Goal: Transaction & Acquisition: Register for event/course

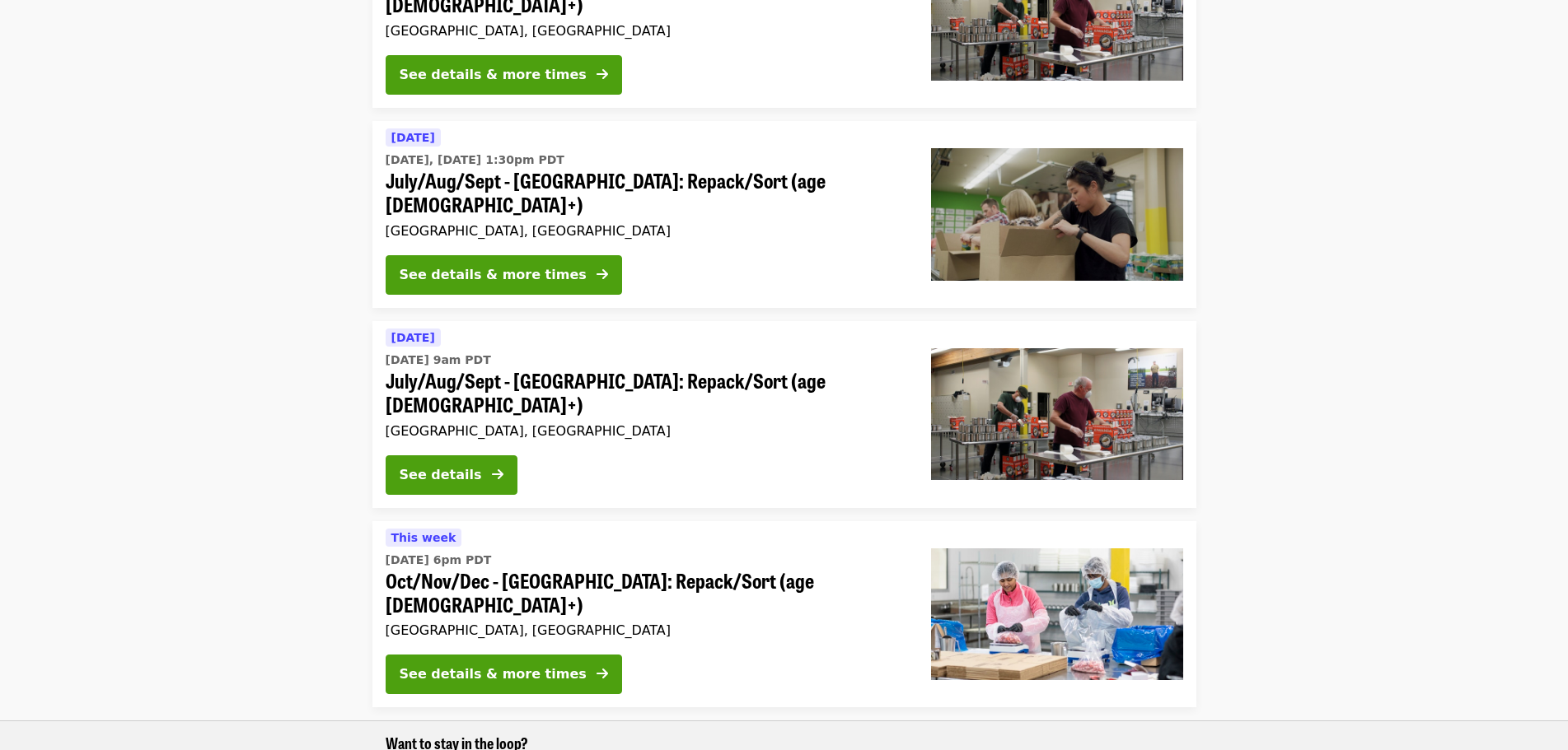
scroll to position [823, 0]
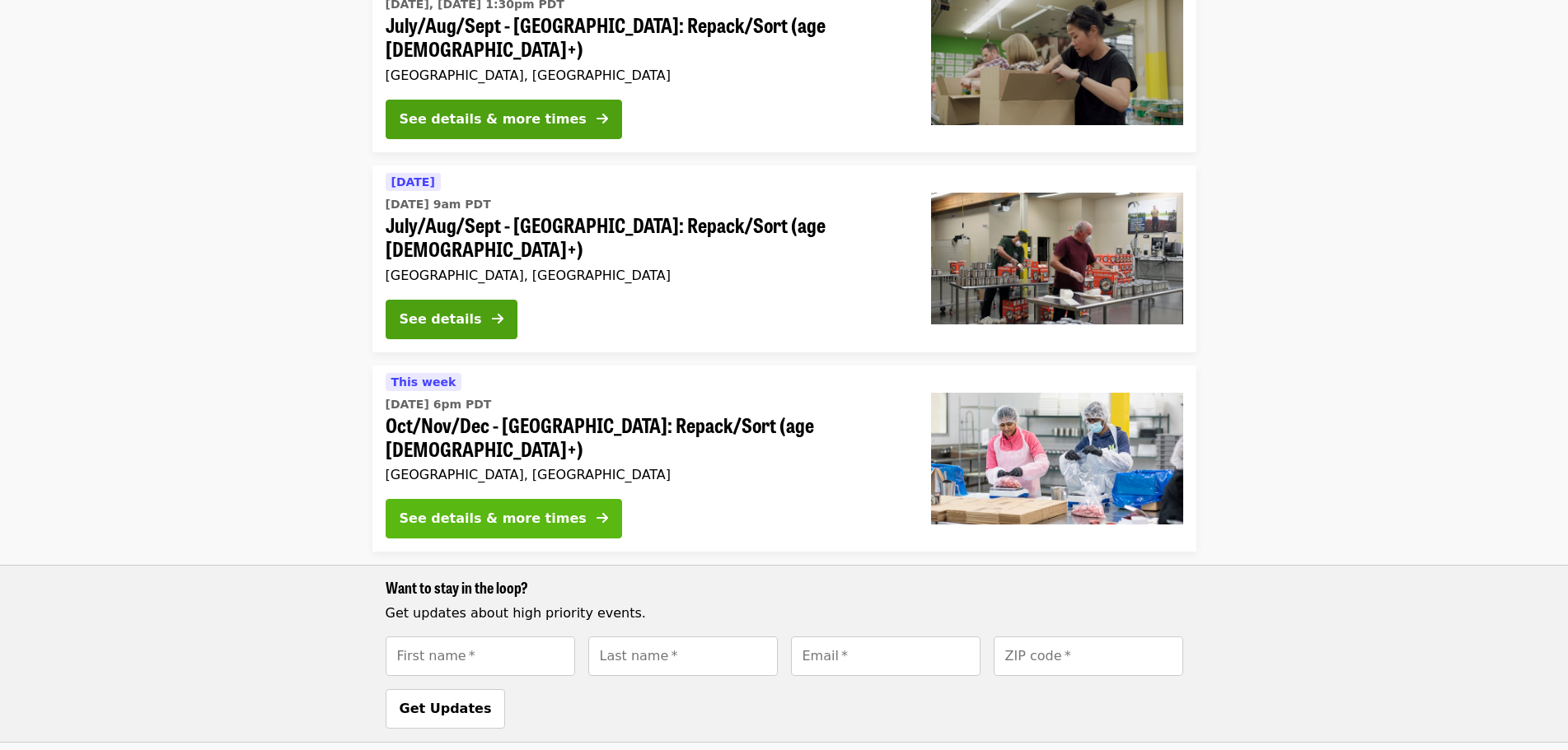
click at [533, 509] on div "See details & more times" at bounding box center [493, 518] width 187 height 19
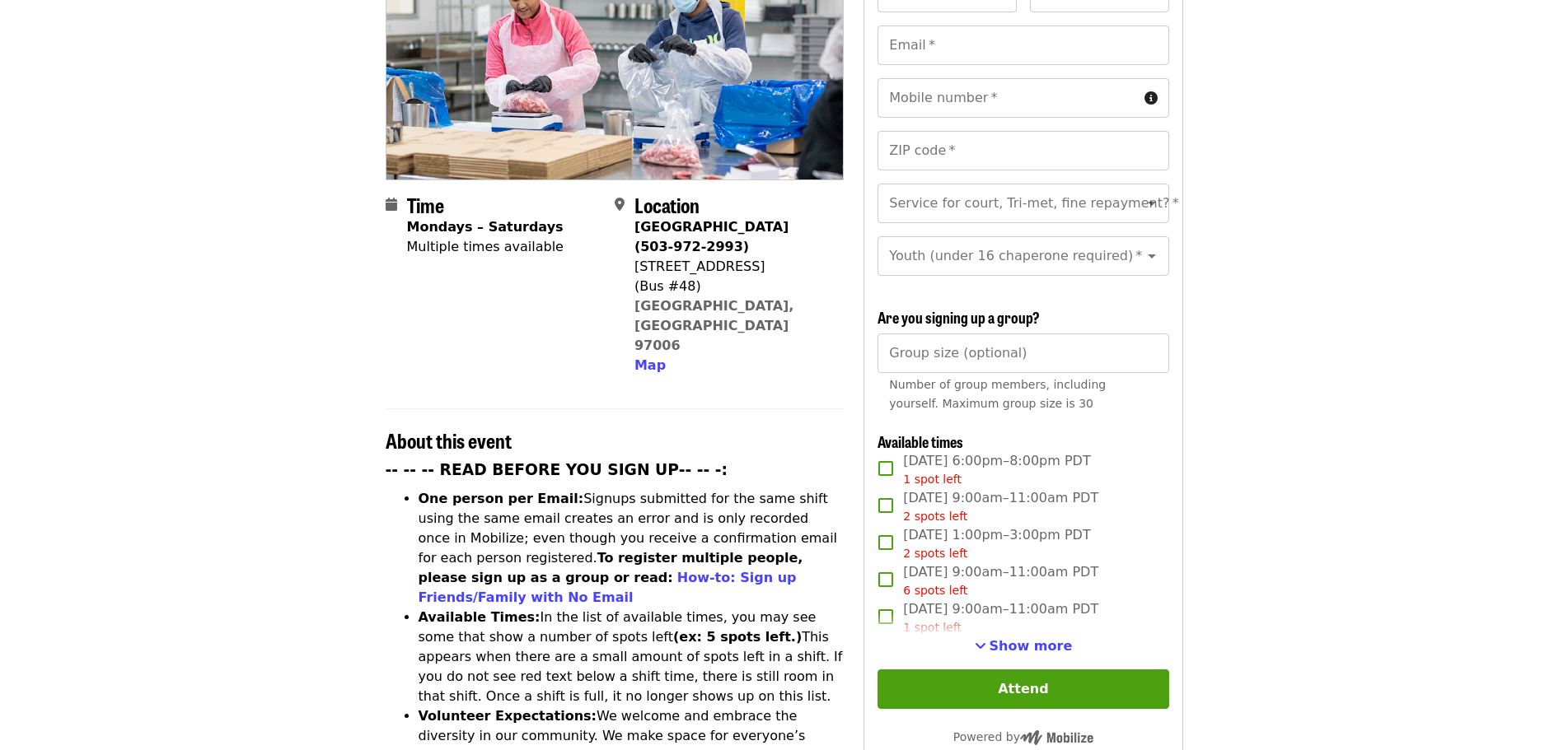
scroll to position [247, 0]
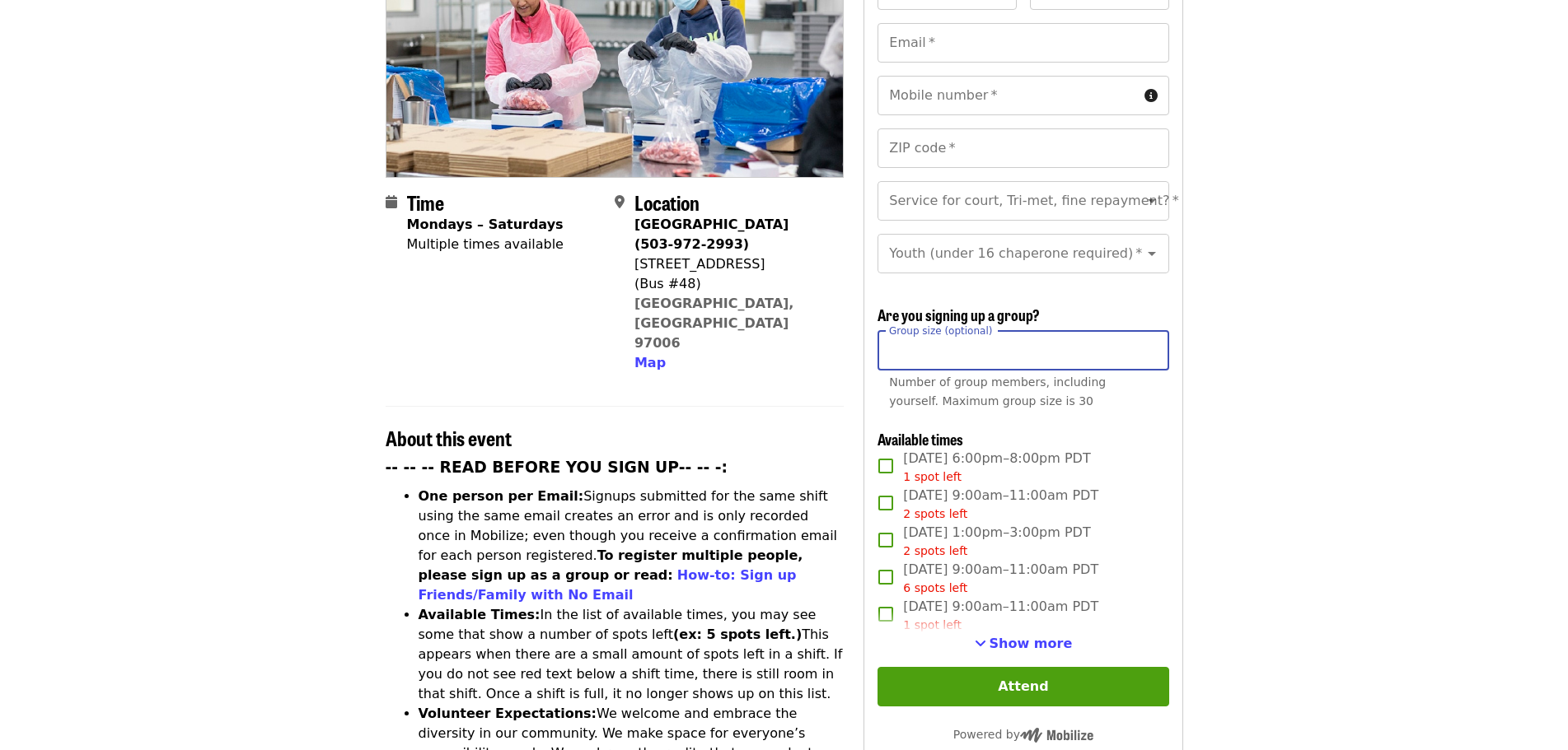
click at [1069, 356] on input "Group size (optional)" at bounding box center [1023, 351] width 291 height 40
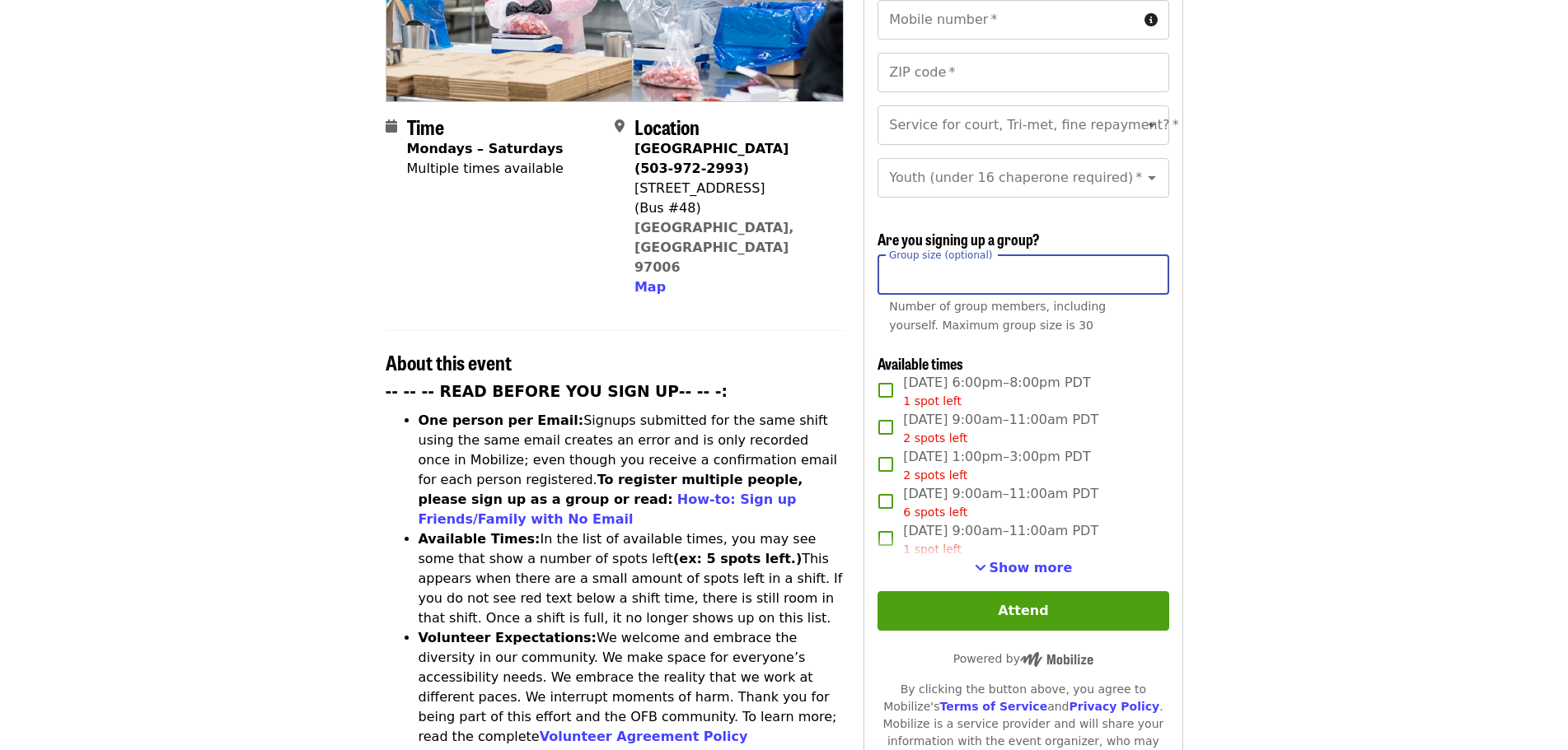
scroll to position [412, 0]
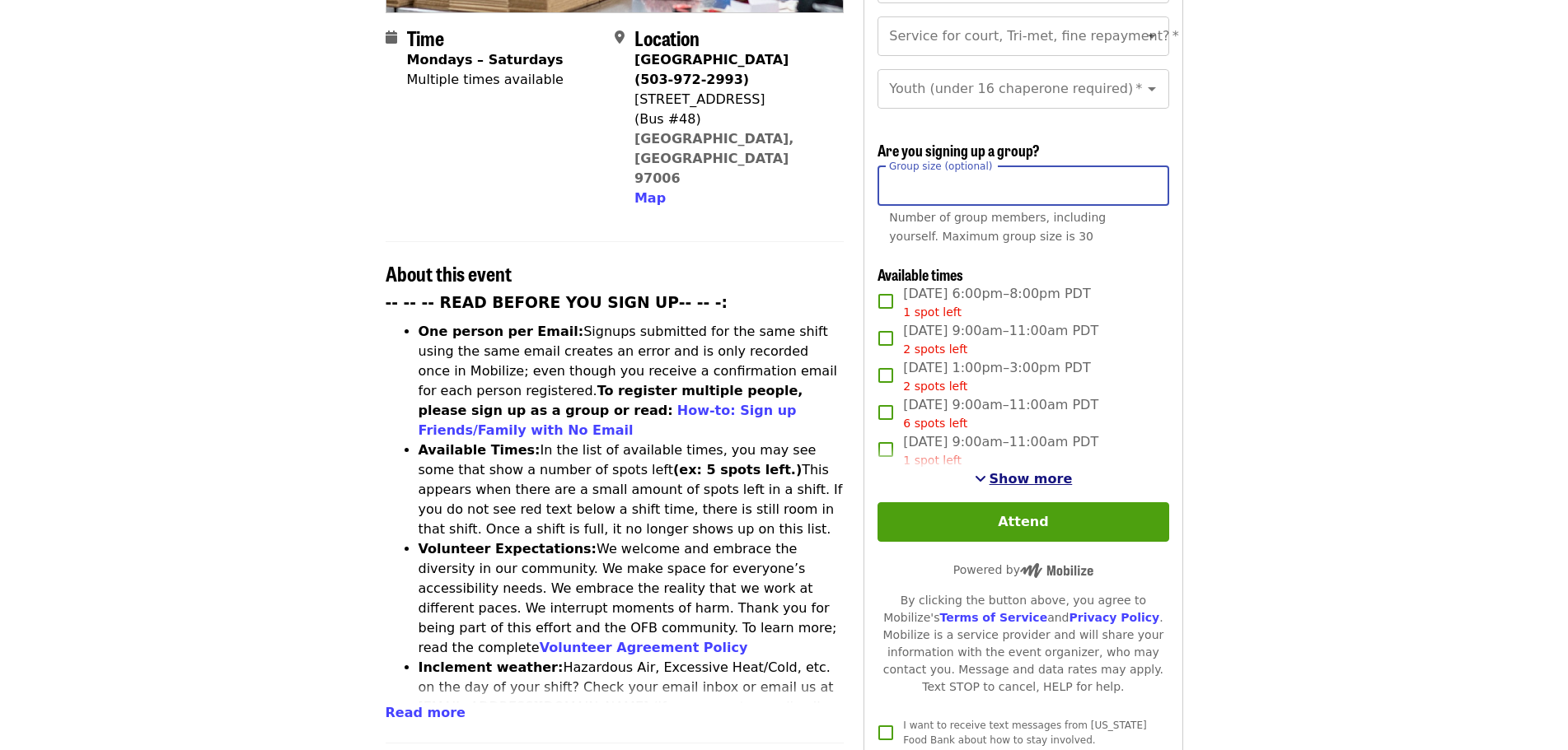
click at [1015, 477] on span "Show more" at bounding box center [1031, 479] width 83 height 16
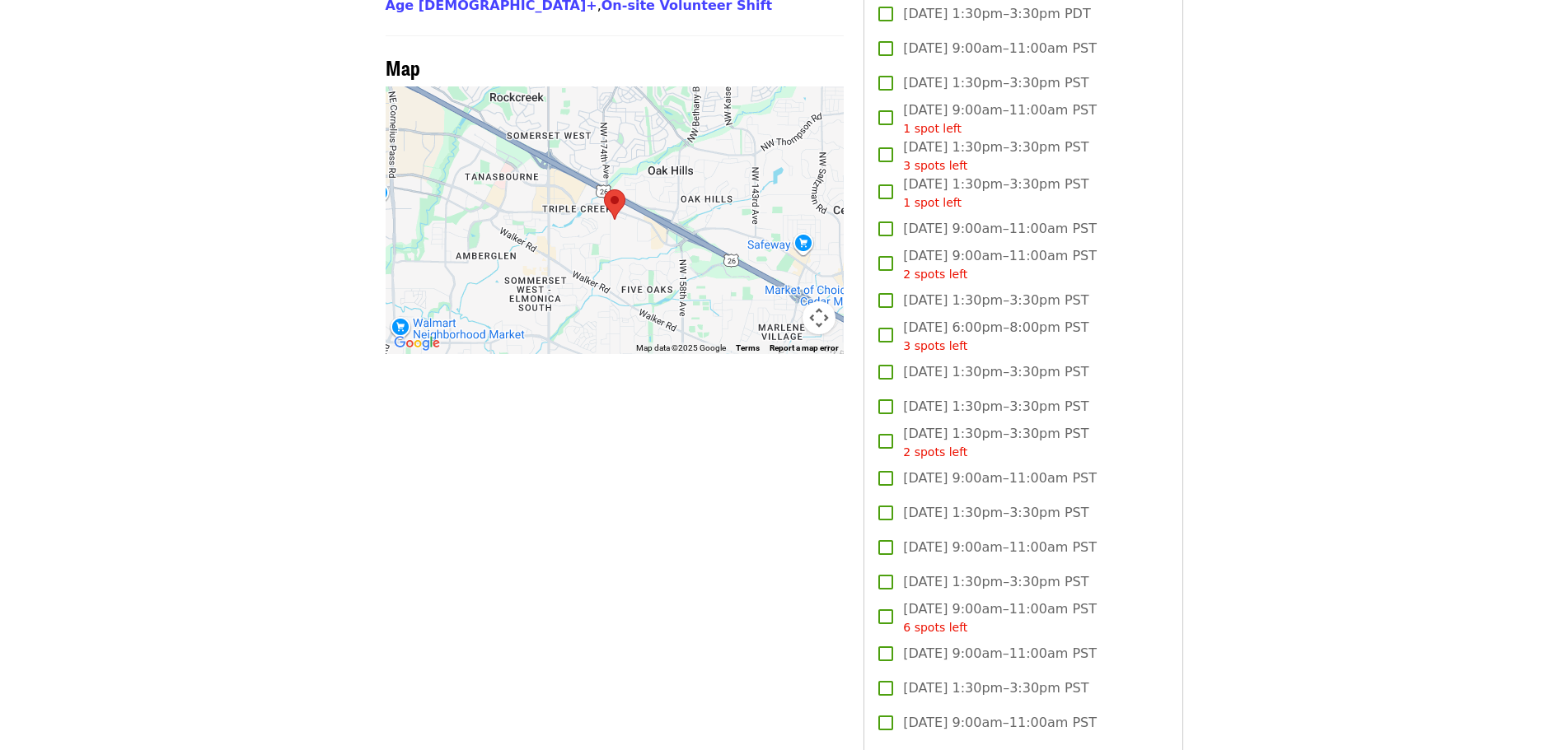
scroll to position [1400, 0]
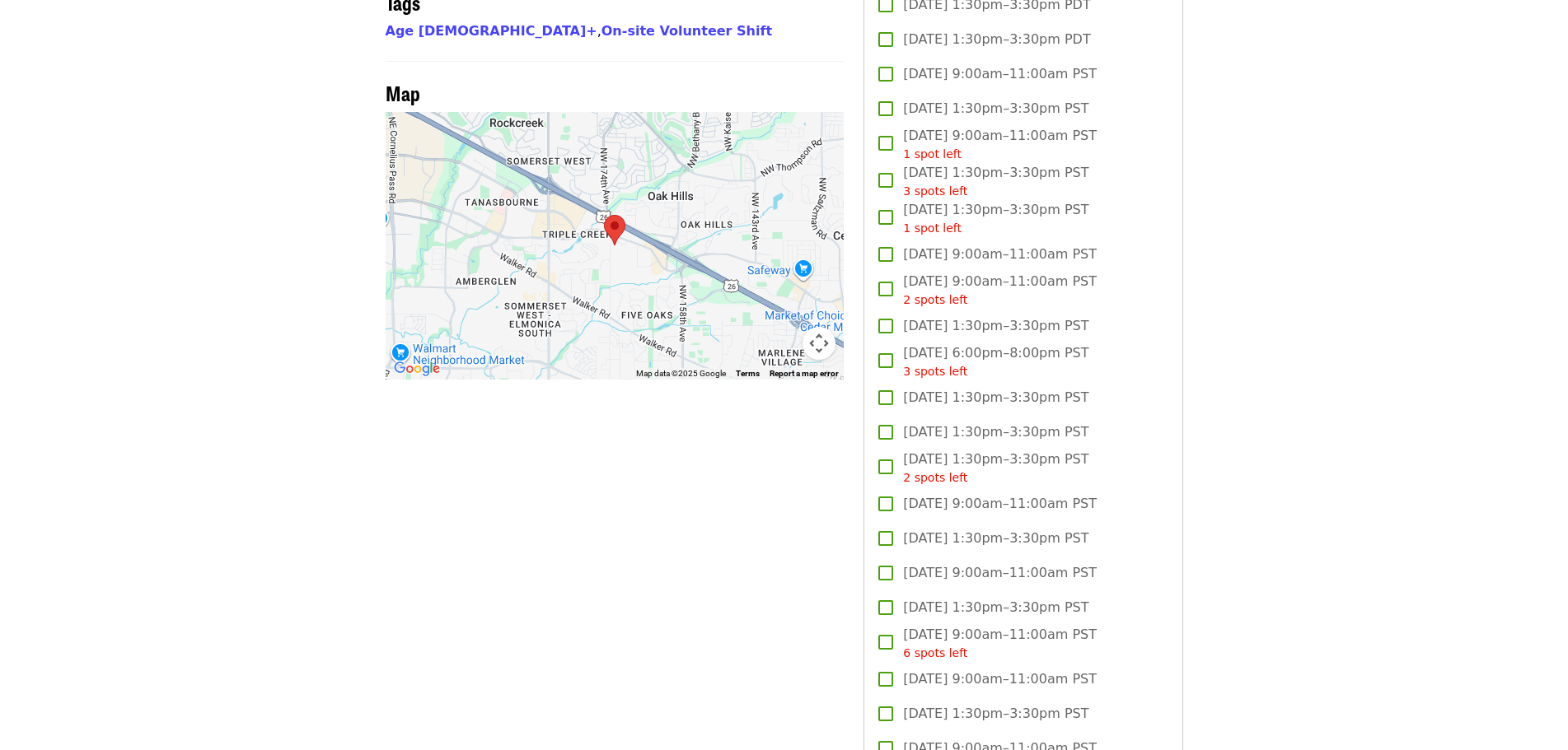
click at [1252, 457] on article "Oct/Nov/Dec - [GEOGRAPHIC_DATA]: Repack/Sort (age [DEMOGRAPHIC_DATA]+) Highest …" at bounding box center [784, 431] width 1568 height 3516
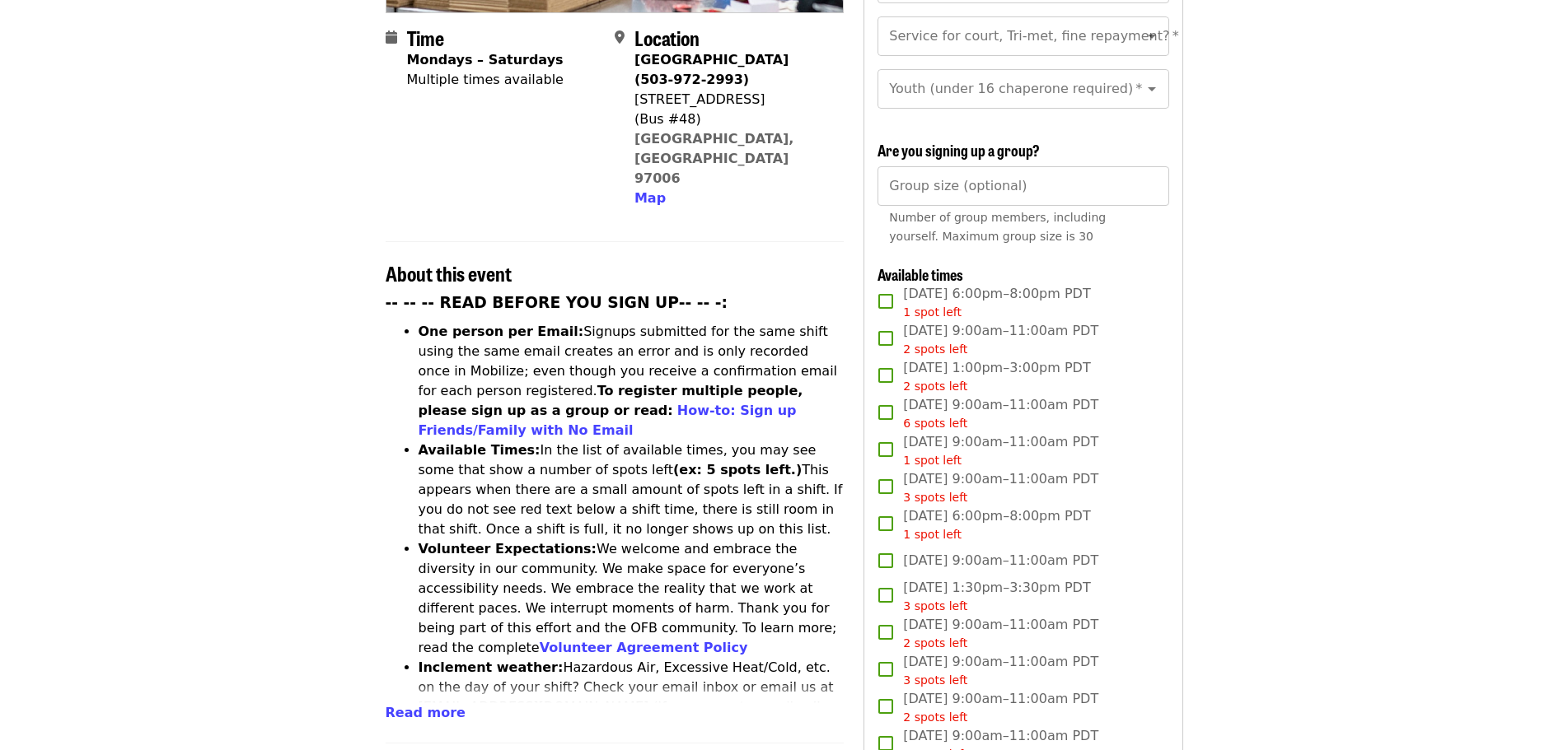
scroll to position [0, 0]
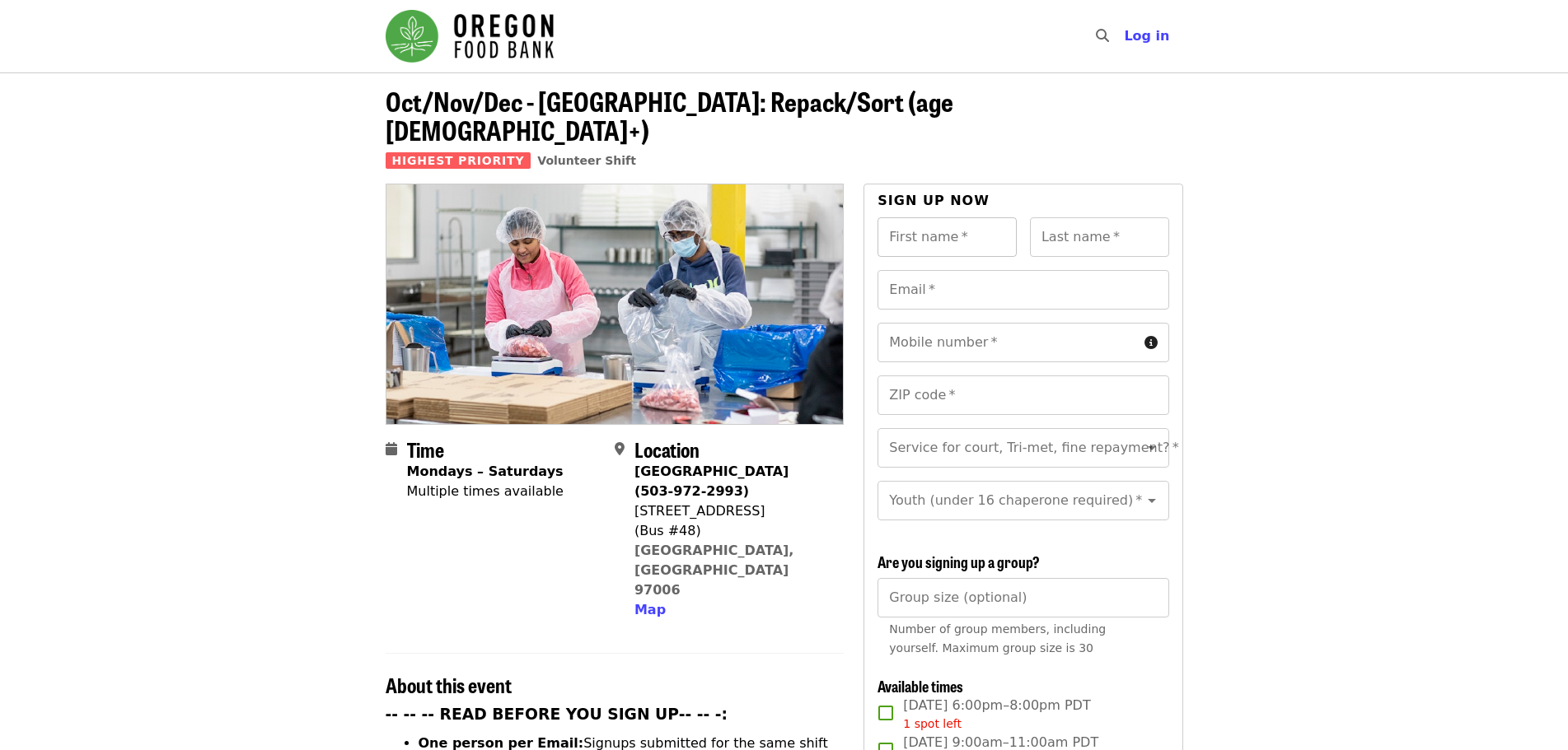
click at [942, 217] on input "First name   *" at bounding box center [947, 237] width 139 height 40
type input "***"
click at [1076, 217] on input "Last name   *" at bounding box center [1099, 237] width 139 height 40
